Goal: Find specific page/section: Find specific page/section

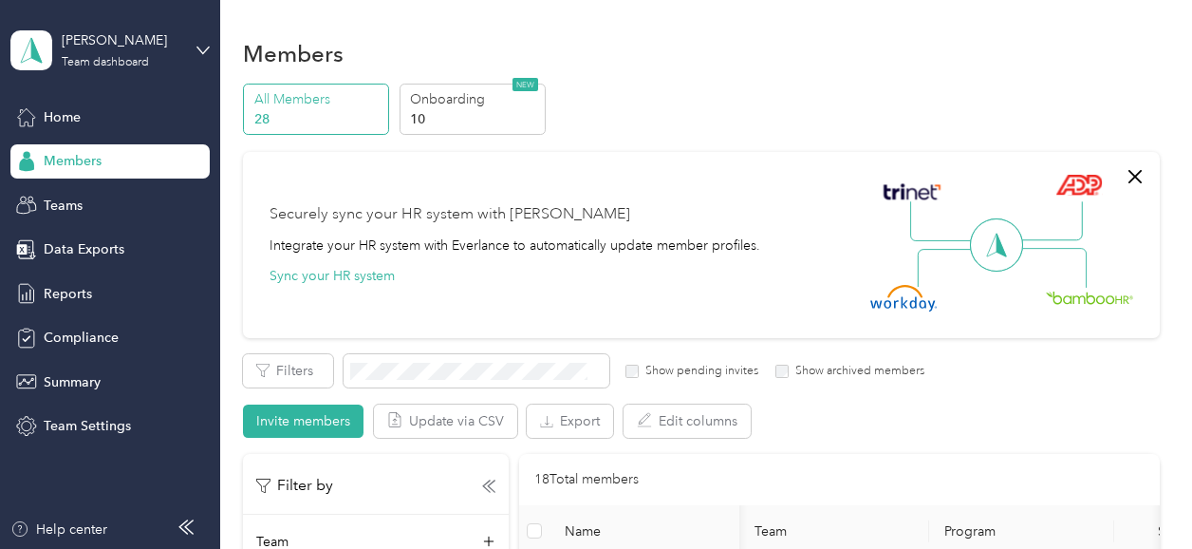
scroll to position [0, 133]
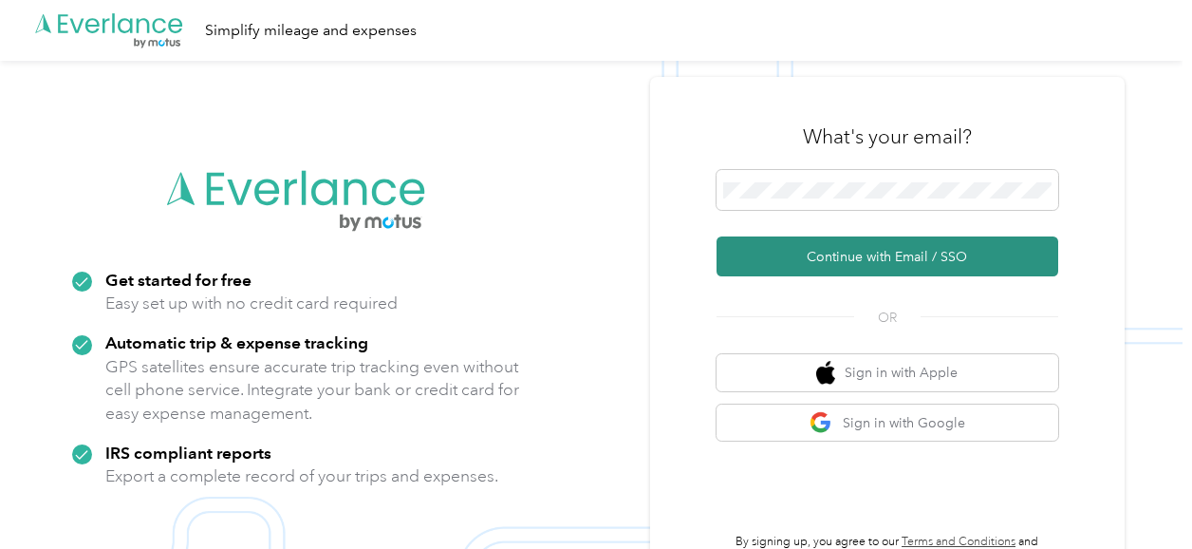
click at [854, 259] on button "Continue with Email / SSO" at bounding box center [888, 256] width 342 height 40
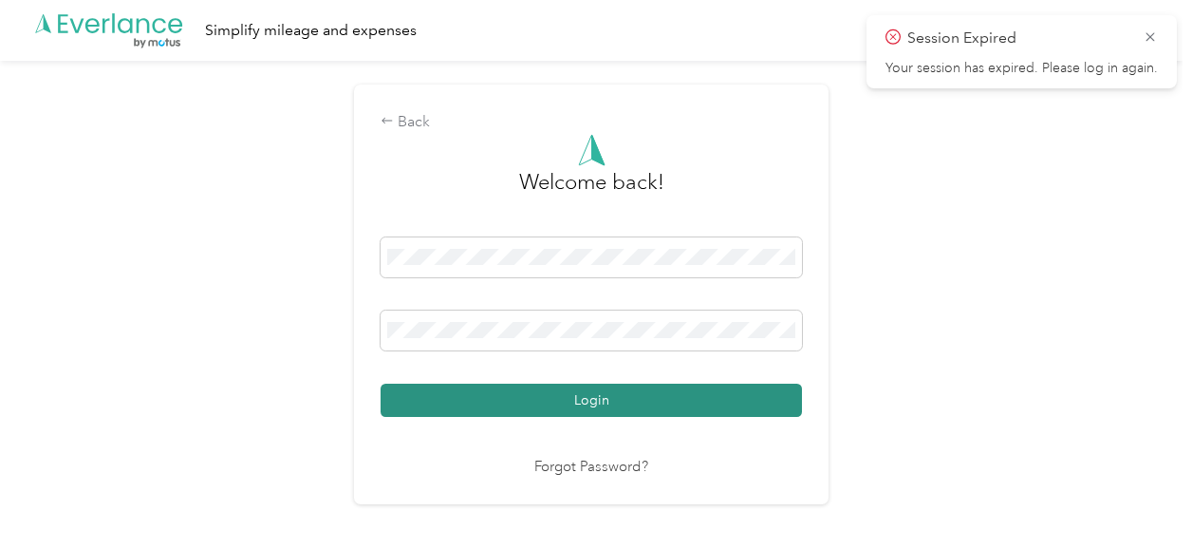
click at [594, 395] on button "Login" at bounding box center [591, 399] width 421 height 33
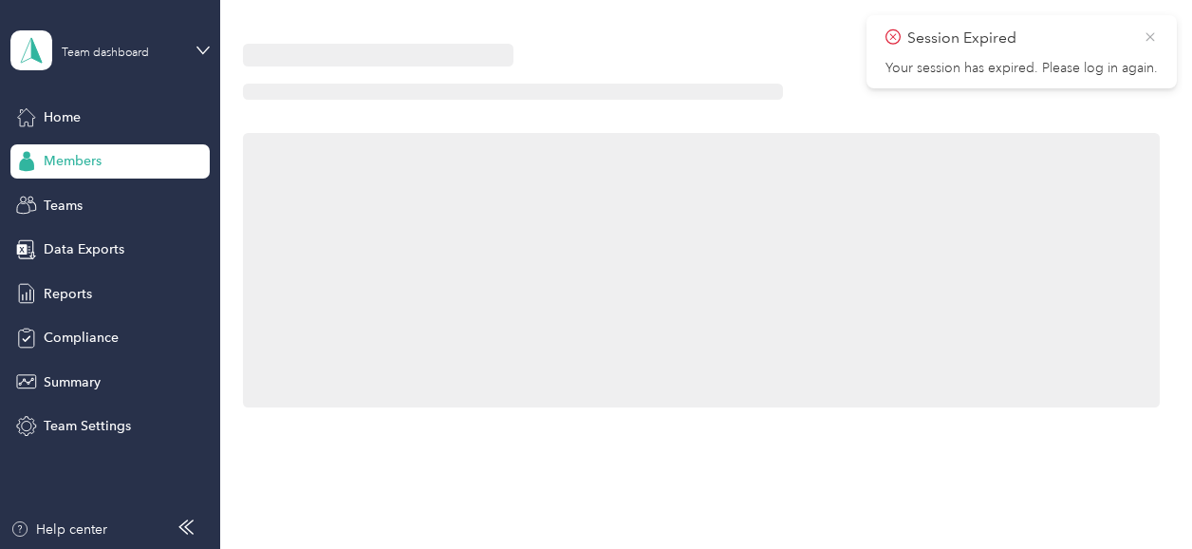
click at [1153, 37] on icon at bounding box center [1150, 36] width 15 height 17
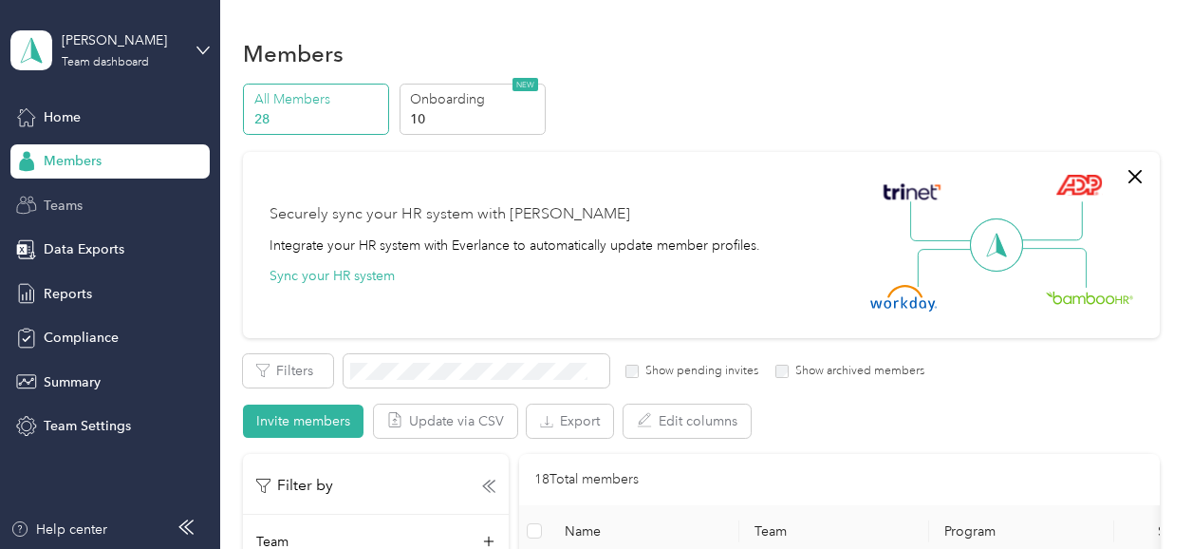
click at [123, 215] on div "Teams" at bounding box center [109, 205] width 199 height 34
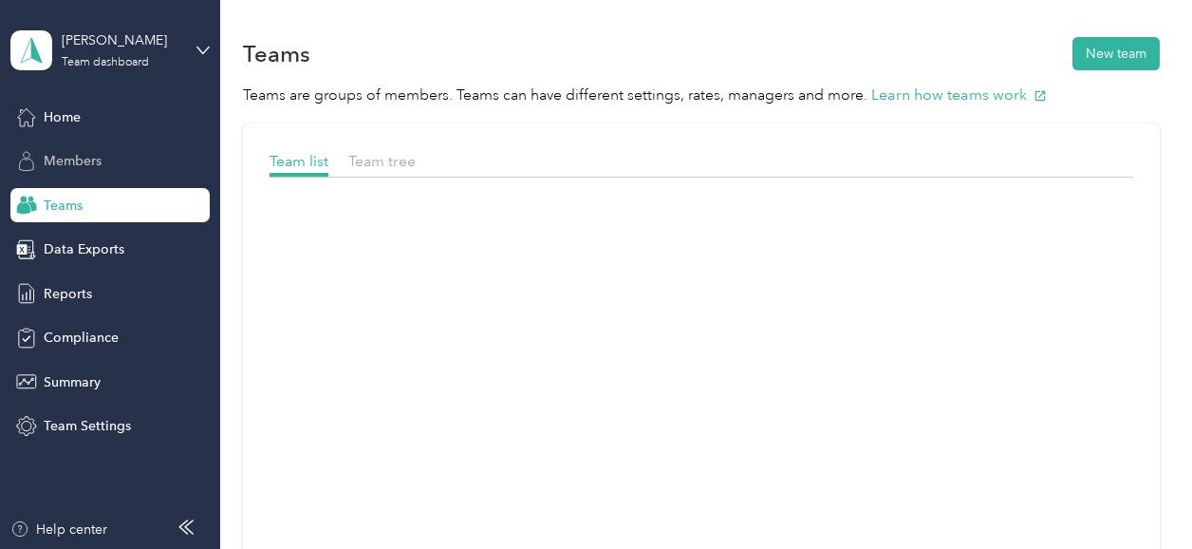
click at [147, 170] on div "Members" at bounding box center [109, 161] width 199 height 34
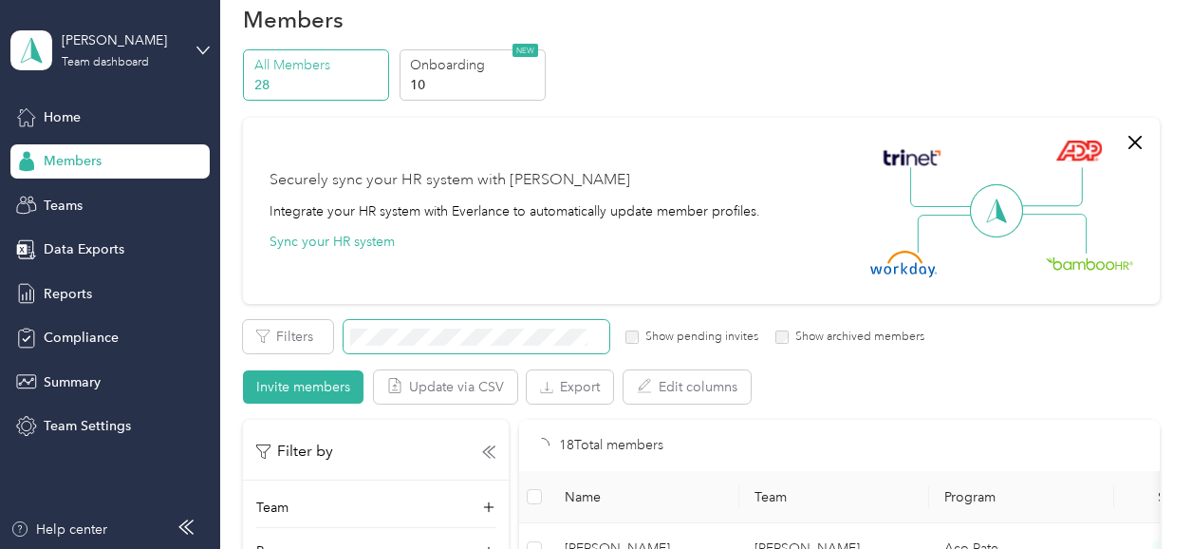
scroll to position [24, 0]
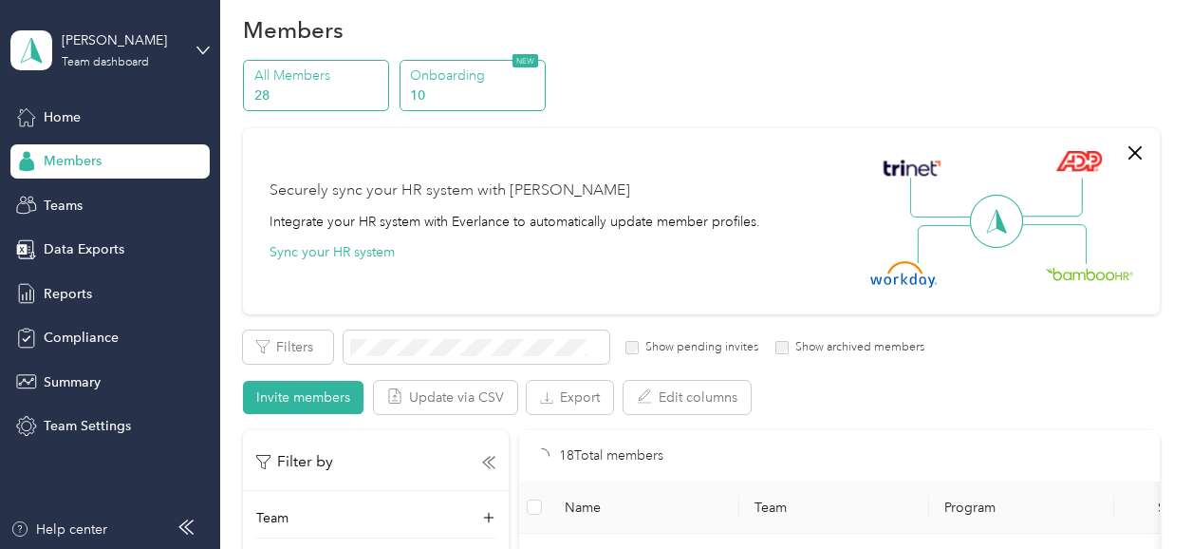
click at [468, 73] on p "Onboarding" at bounding box center [474, 75] width 129 height 20
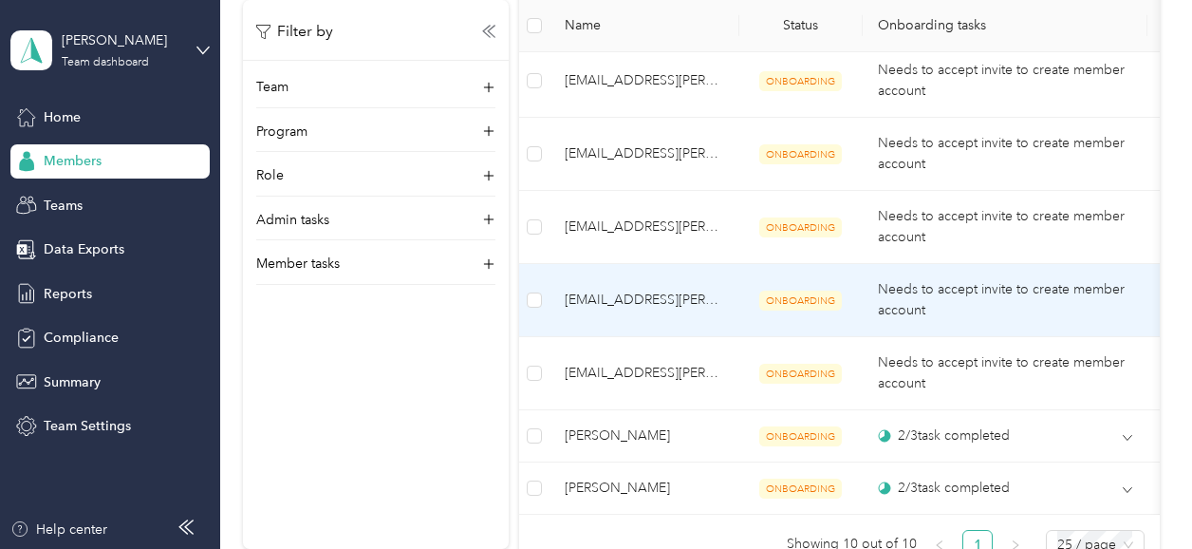
scroll to position [1106, 0]
